Goal: Navigation & Orientation: Find specific page/section

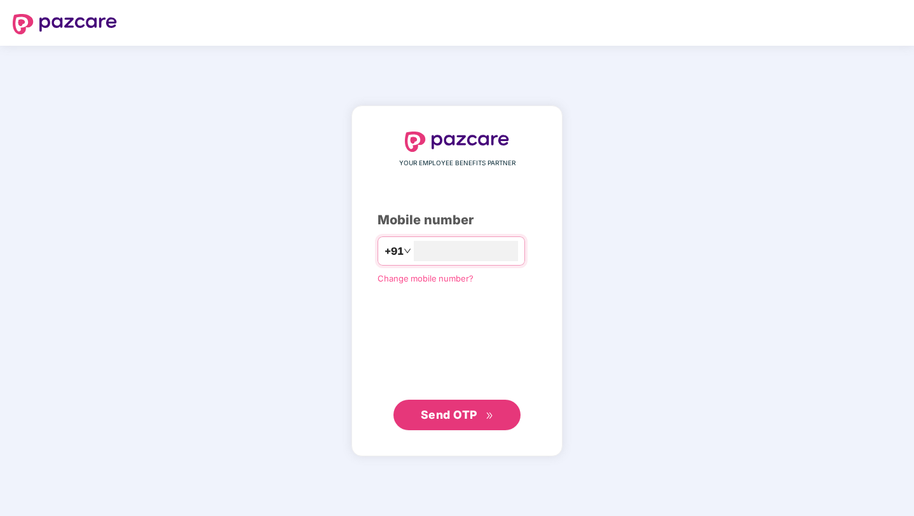
type input "**********"
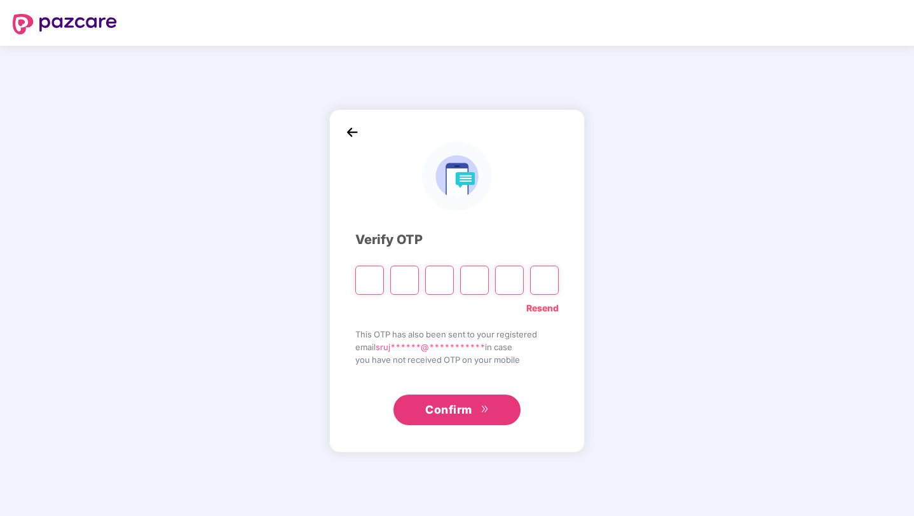
paste input "*"
type input "*"
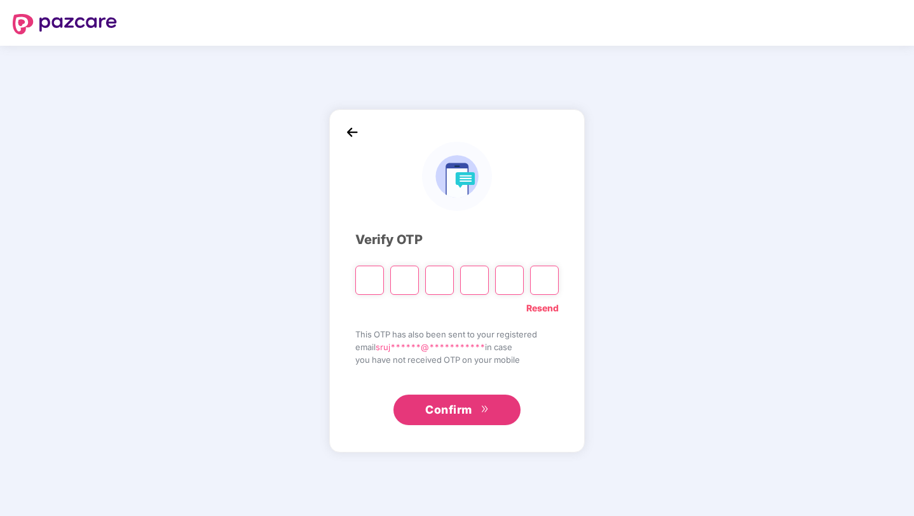
type input "*"
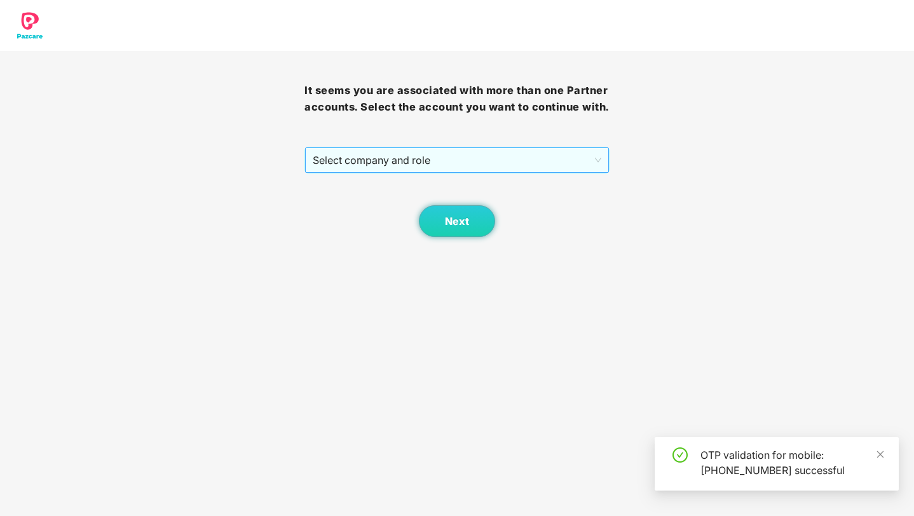
click at [361, 170] on span "Select company and role" at bounding box center [457, 160] width 288 height 24
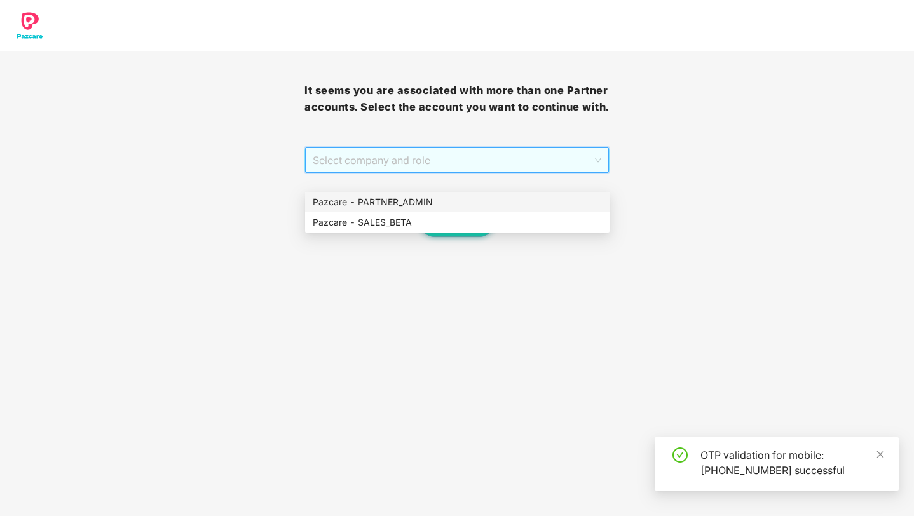
click at [379, 204] on div "Pazcare - PARTNER_ADMIN" at bounding box center [457, 202] width 289 height 14
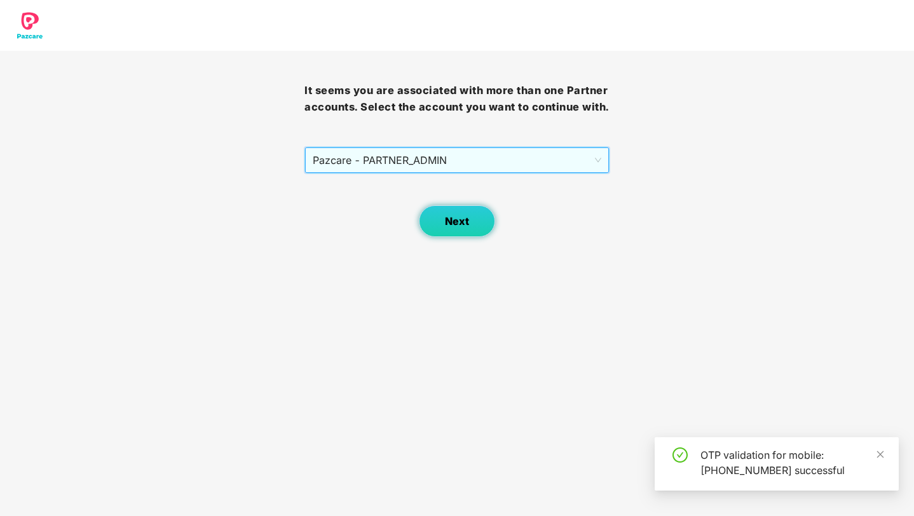
click at [449, 227] on button "Next" at bounding box center [457, 221] width 76 height 32
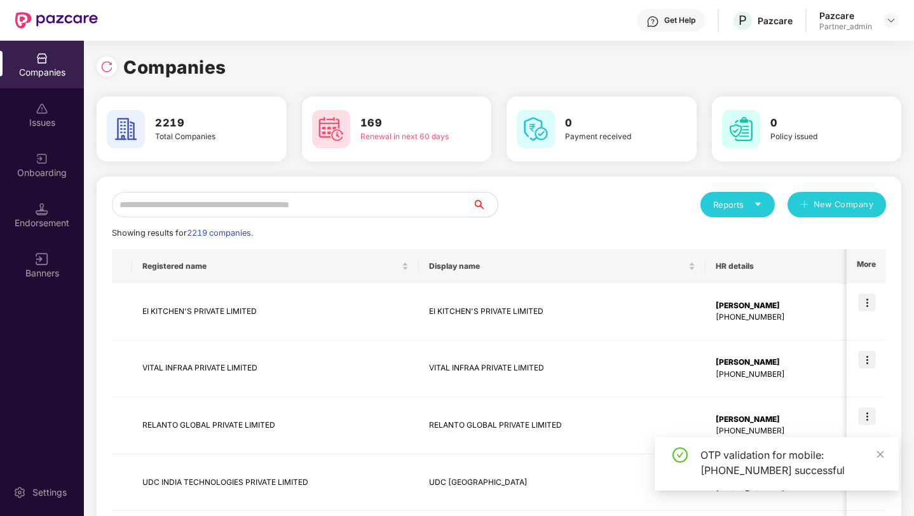
click at [367, 84] on div "Companies 2219 Total Companies 169 Renewal in next 60 days 0 Payment received 0…" at bounding box center [499, 488] width 804 height 870
